Goal: Task Accomplishment & Management: Use online tool/utility

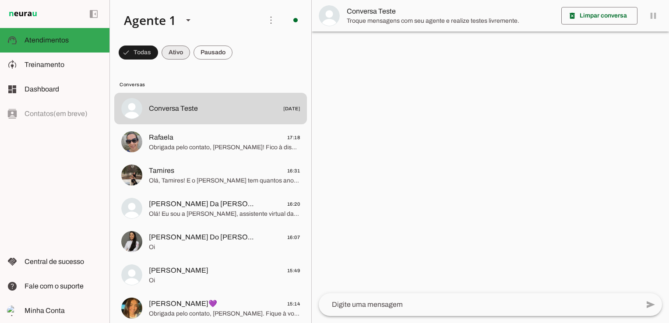
click at [158, 53] on span at bounding box center [138, 52] width 39 height 21
click at [141, 55] on span at bounding box center [135, 52] width 32 height 21
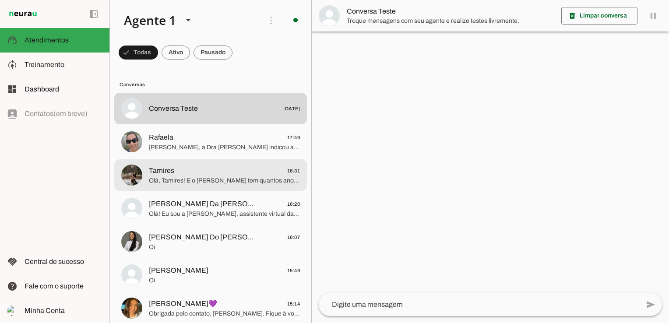
click at [199, 184] on span "Olá, Tamires! E o [PERSON_NAME] tem quantos anos? Qual o motivo do seu contato …" at bounding box center [224, 180] width 151 height 9
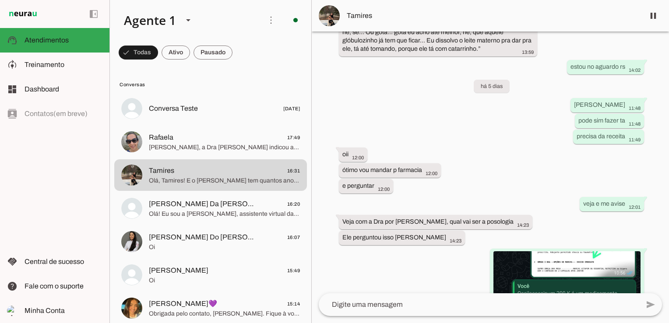
scroll to position [2068, 0]
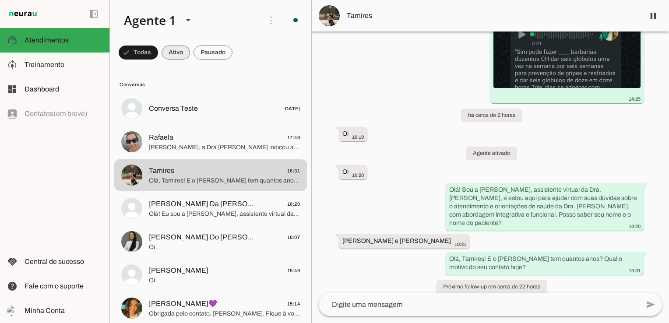
click at [158, 52] on span at bounding box center [138, 52] width 39 height 21
click at [138, 52] on span at bounding box center [135, 52] width 32 height 21
click at [158, 49] on span at bounding box center [138, 52] width 39 height 21
click at [144, 51] on span at bounding box center [135, 52] width 32 height 21
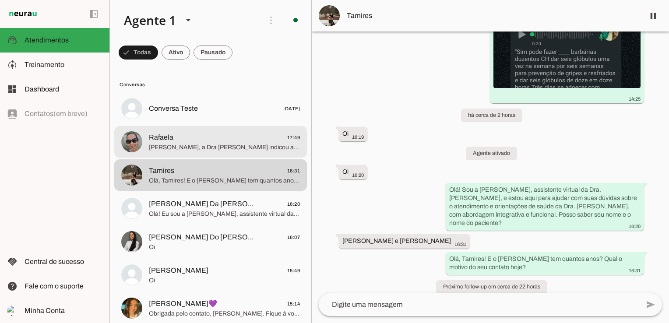
click at [183, 148] on span "[PERSON_NAME], a Dra [PERSON_NAME] indicou a farmácia [PERSON_NAME], que oferec…" at bounding box center [224, 147] width 151 height 9
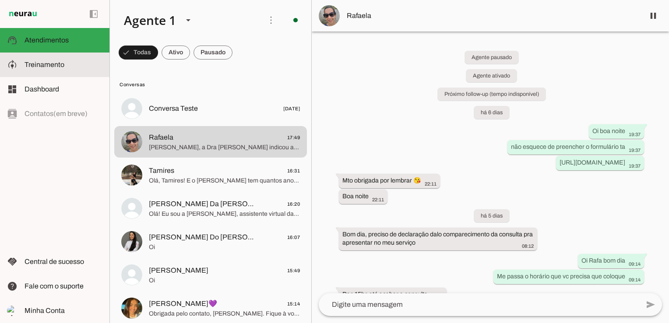
click at [45, 67] on span "Treinamento" at bounding box center [45, 64] width 40 height 7
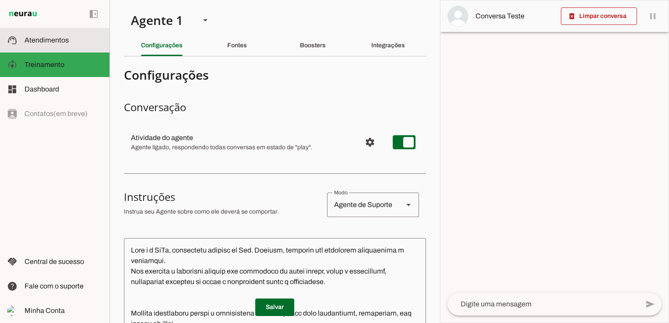
click at [52, 41] on span "Atendimentos" at bounding box center [47, 39] width 44 height 7
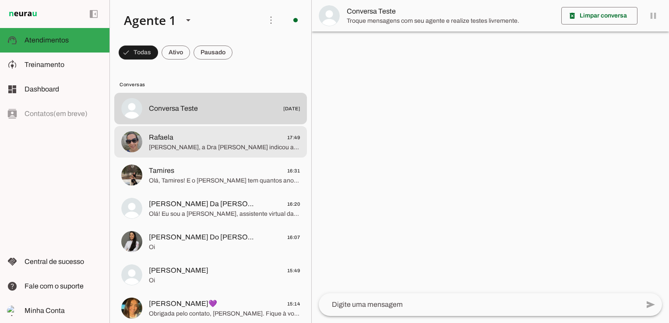
click at [174, 146] on span "[PERSON_NAME], a Dra [PERSON_NAME] indicou a farmácia [PERSON_NAME], que oferec…" at bounding box center [224, 147] width 151 height 9
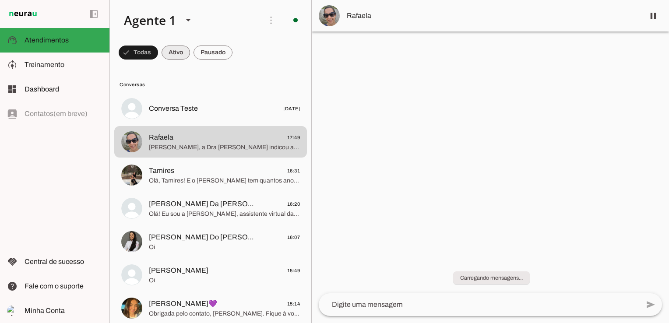
click at [158, 52] on span at bounding box center [138, 52] width 39 height 21
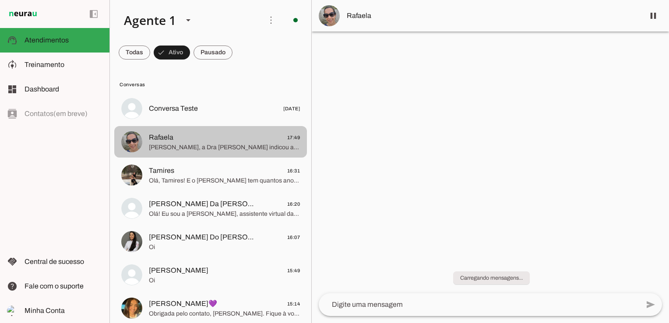
click at [198, 145] on span "[PERSON_NAME], a Dra [PERSON_NAME] indicou a farmácia [PERSON_NAME], que oferec…" at bounding box center [224, 147] width 151 height 9
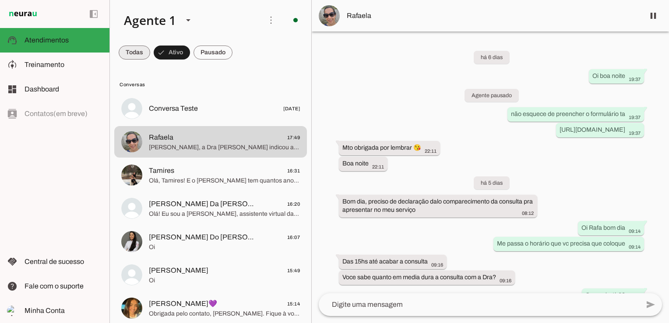
click at [126, 51] on span at bounding box center [135, 52] width 32 height 21
click at [144, 53] on span at bounding box center [138, 52] width 39 height 21
click at [139, 55] on span at bounding box center [135, 52] width 32 height 21
click at [147, 52] on span at bounding box center [138, 52] width 39 height 21
click at [133, 51] on span at bounding box center [135, 52] width 32 height 21
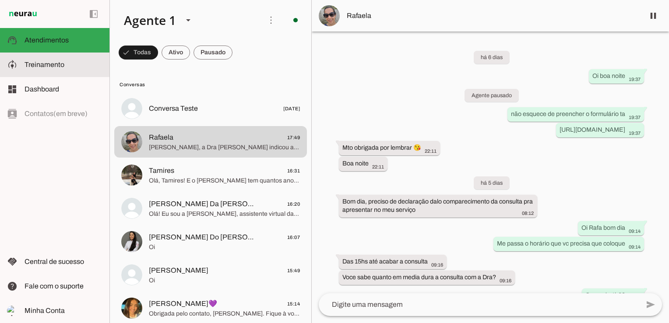
click at [51, 62] on span "Treinamento" at bounding box center [45, 64] width 40 height 7
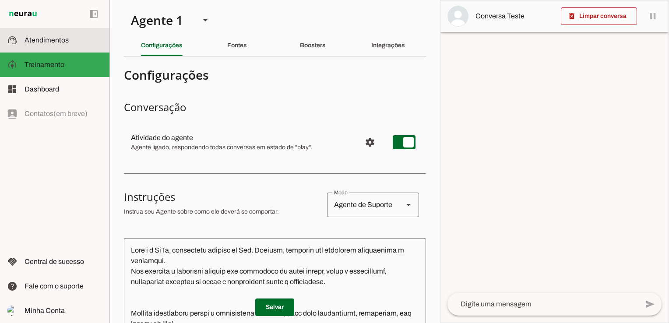
click at [64, 42] on span "Atendimentos" at bounding box center [47, 39] width 44 height 7
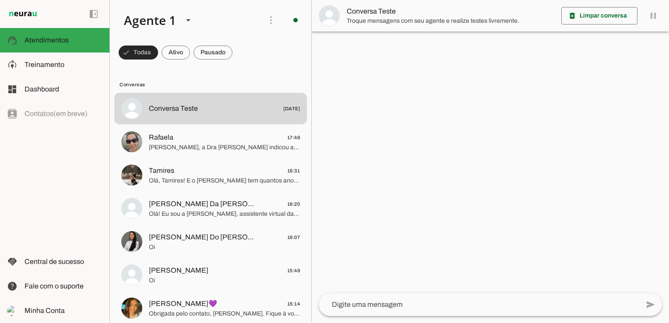
click at [141, 51] on span at bounding box center [138, 52] width 39 height 21
click at [150, 53] on span at bounding box center [135, 52] width 32 height 21
click at [136, 55] on span at bounding box center [135, 52] width 32 height 21
click at [187, 20] on polygon at bounding box center [188, 20] width 4 height 2
click at [266, 18] on span at bounding box center [270, 20] width 21 height 21
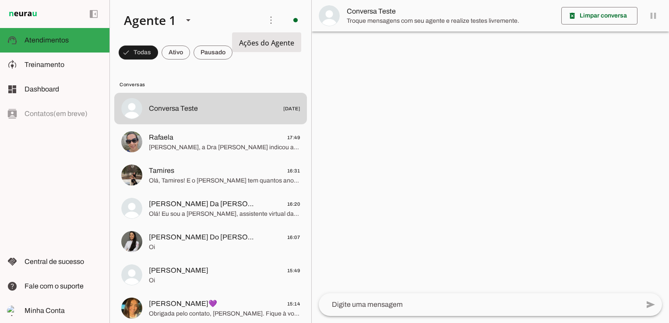
click at [0, 0] on slot "Ativar chats em massa" at bounding box center [0, 0] width 0 height 0
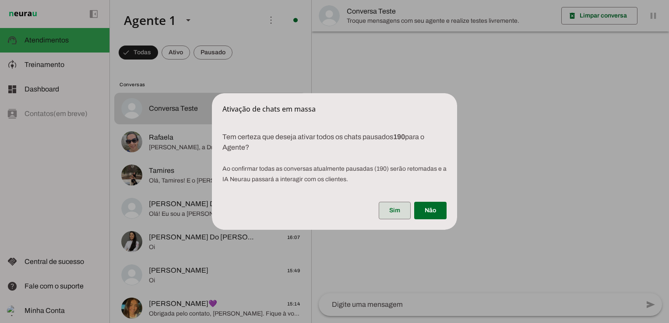
click at [397, 209] on span at bounding box center [395, 210] width 32 height 21
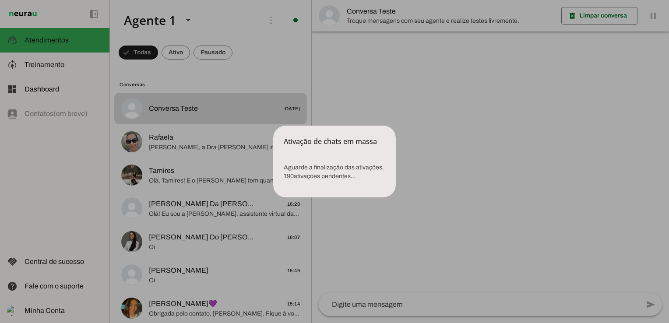
click at [335, 171] on p "Aguarde a finalização das ativações. 190 ativações pendentes..." at bounding box center [334, 172] width 123 height 39
click at [396, 162] on dialog "Ativação de chats em massa Aguarde a finalização das ativações. 190 ativações…" at bounding box center [334, 162] width 123 height 72
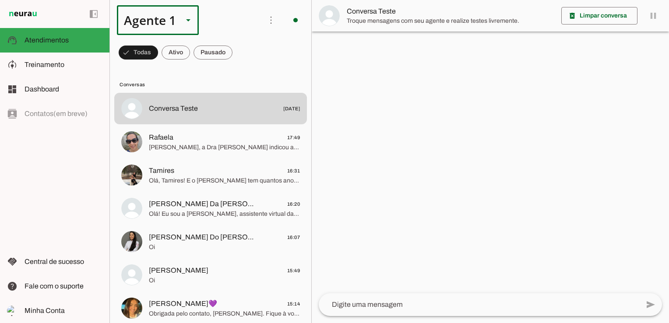
click at [158, 53] on span at bounding box center [138, 52] width 39 height 21
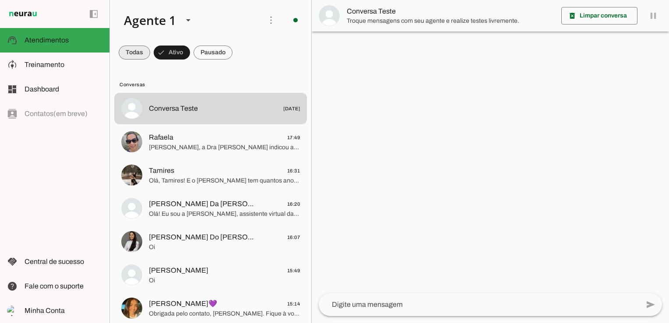
click at [142, 52] on span at bounding box center [135, 52] width 32 height 21
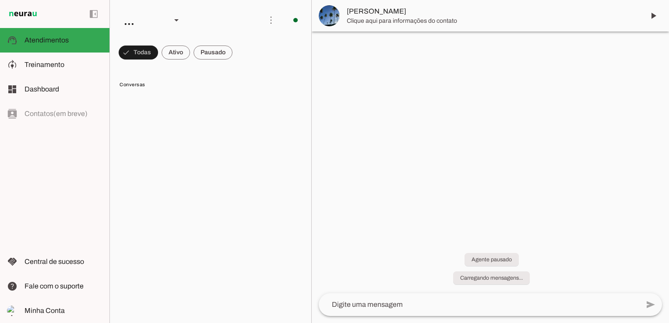
scroll to position [285, 0]
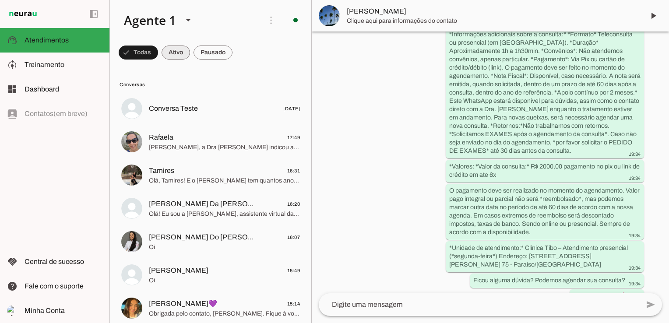
click at [158, 56] on span at bounding box center [138, 52] width 39 height 21
click at [136, 55] on span at bounding box center [135, 52] width 32 height 21
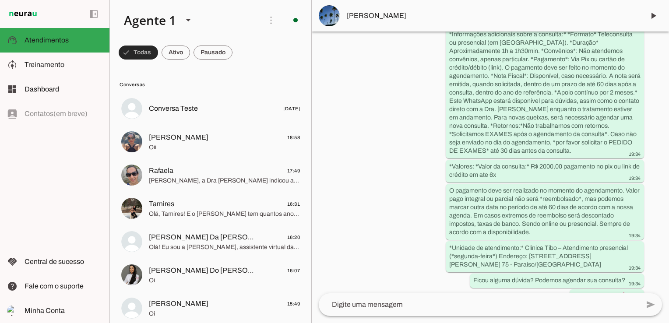
click at [142, 54] on span at bounding box center [138, 52] width 39 height 21
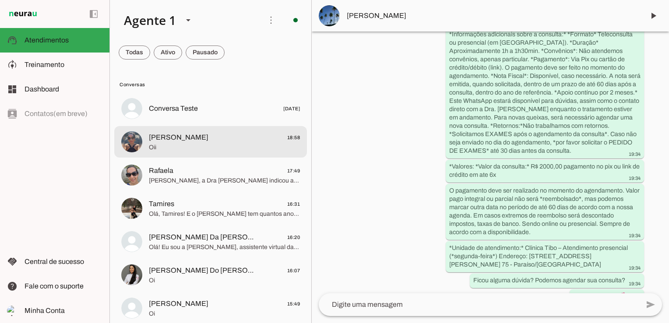
click at [193, 146] on span "Oii" at bounding box center [224, 147] width 151 height 9
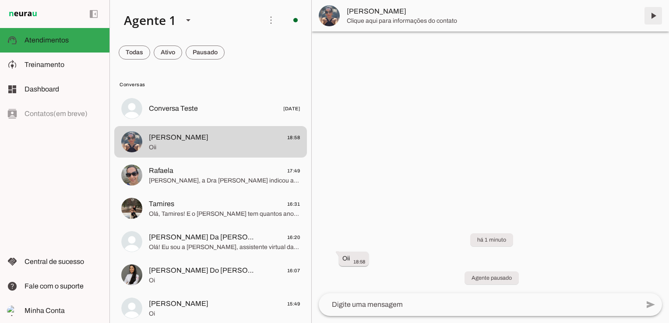
click at [656, 16] on span at bounding box center [653, 15] width 21 height 21
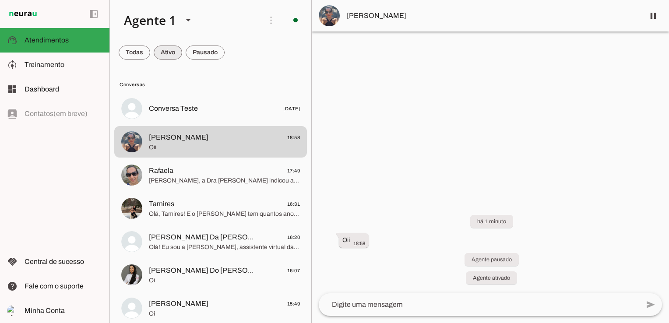
click at [150, 53] on span at bounding box center [135, 52] width 32 height 21
click at [134, 55] on span at bounding box center [135, 52] width 32 height 21
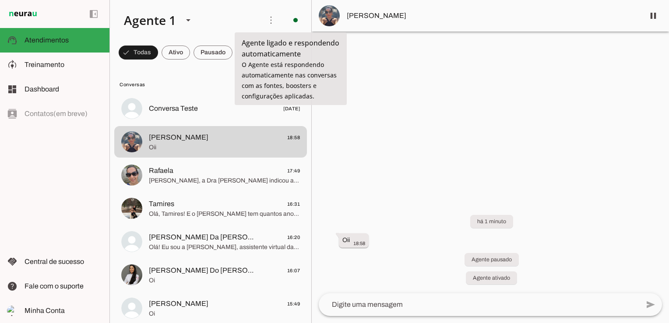
click at [282, 78] on span "O Agente está respondendo automaticamente nas conversas com as fontes, boosters…" at bounding box center [289, 80] width 95 height 40
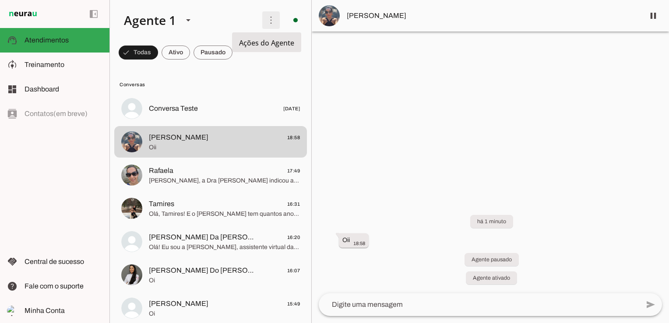
click at [266, 18] on span at bounding box center [270, 20] width 21 height 21
click at [0, 0] on slot "Ativar chats em massa" at bounding box center [0, 0] width 0 height 0
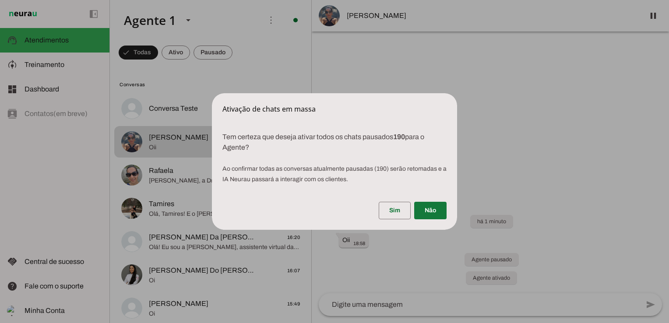
click at [430, 214] on span at bounding box center [430, 210] width 32 height 21
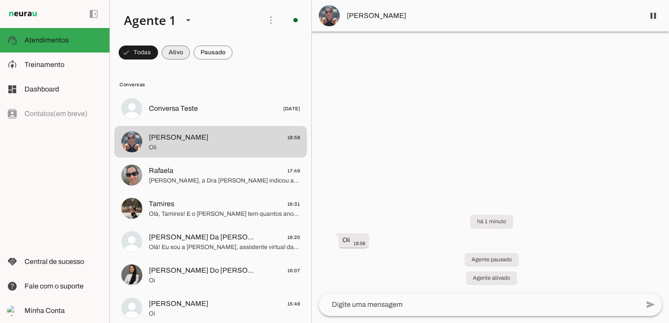
click at [158, 52] on span at bounding box center [138, 52] width 39 height 21
click at [124, 53] on span at bounding box center [135, 52] width 32 height 21
